Goal: Transaction & Acquisition: Purchase product/service

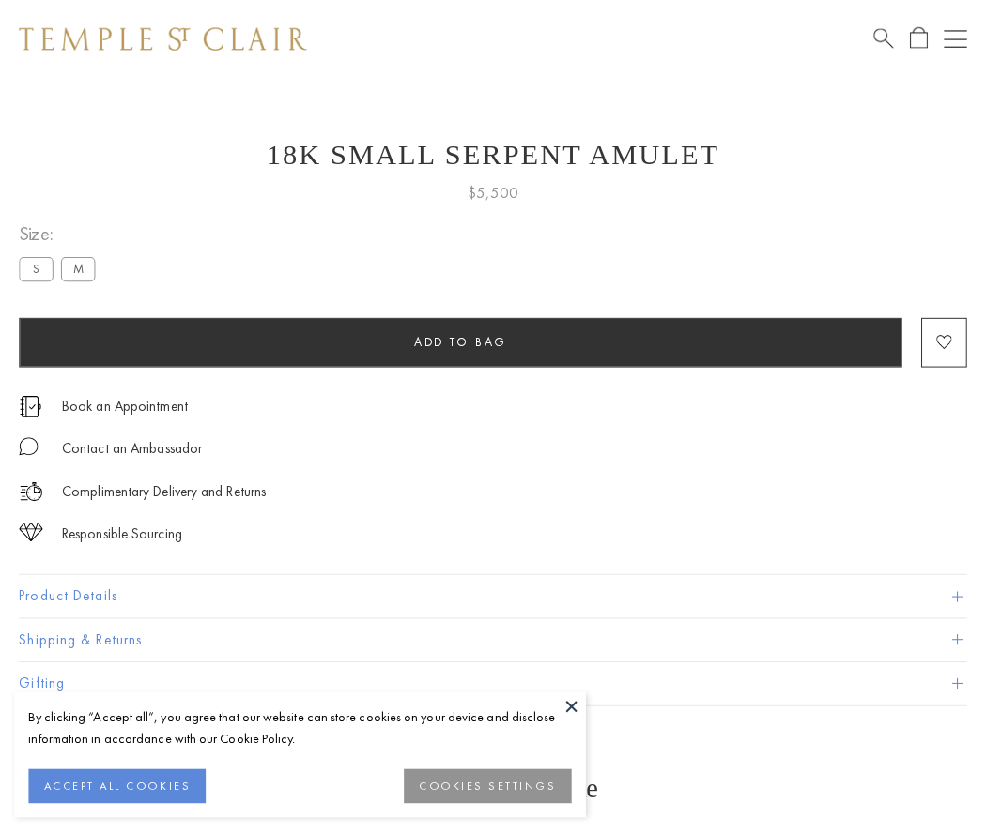
scroll to position [17, 0]
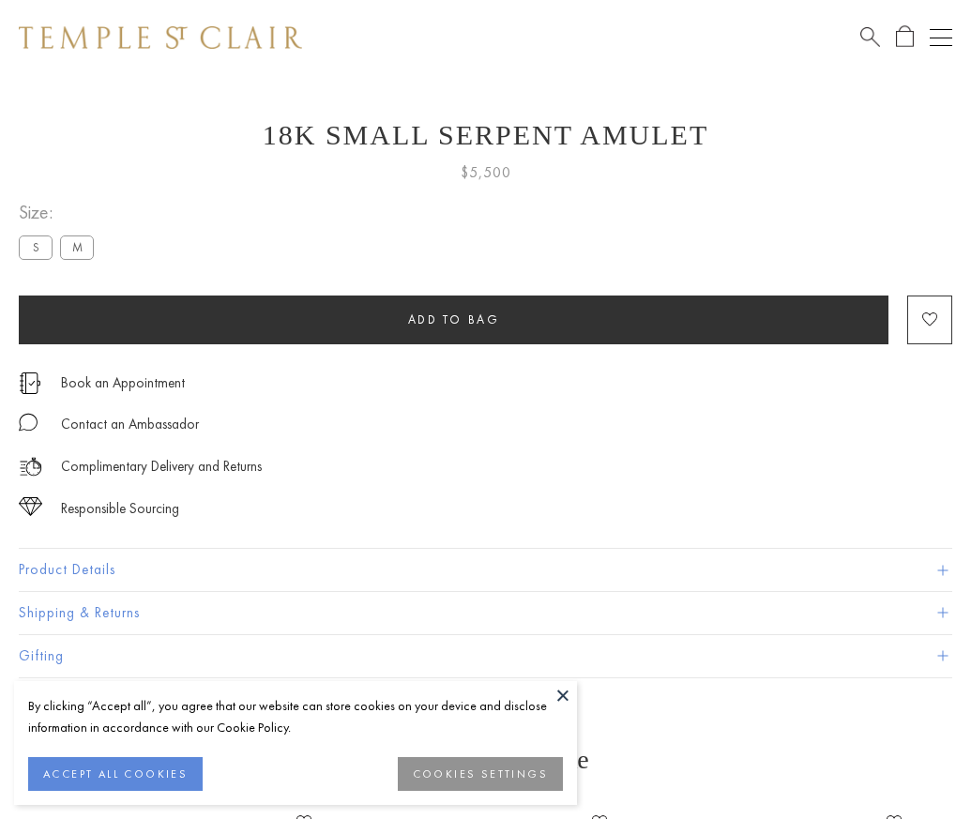
click at [453, 319] on span "Add to bag" at bounding box center [454, 320] width 92 height 16
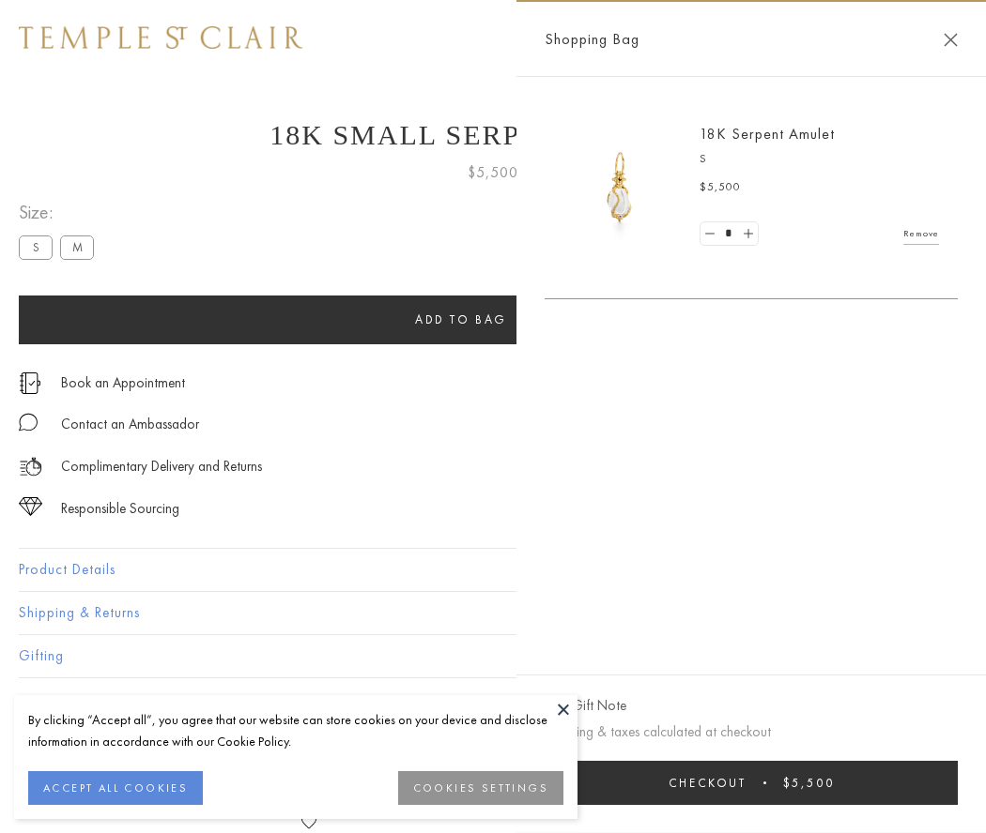
click at [752, 783] on button "Checkout $5,500" at bounding box center [750, 783] width 413 height 44
